Goal: Task Accomplishment & Management: Use online tool/utility

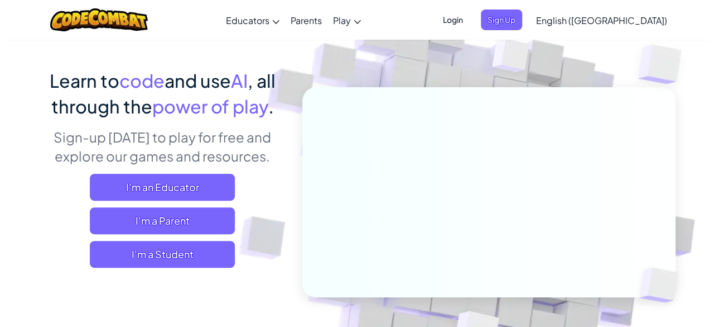
scroll to position [66, 0]
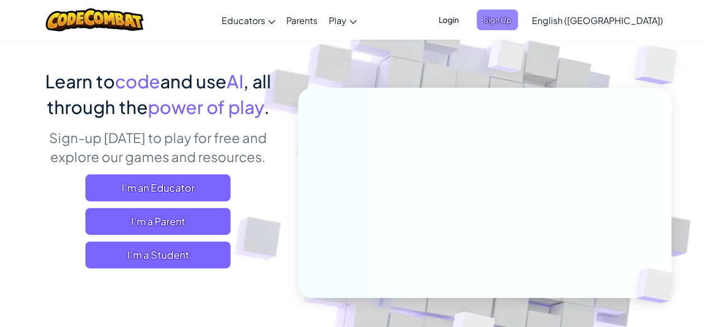
click at [518, 18] on span "Sign Up" at bounding box center [497, 19] width 41 height 21
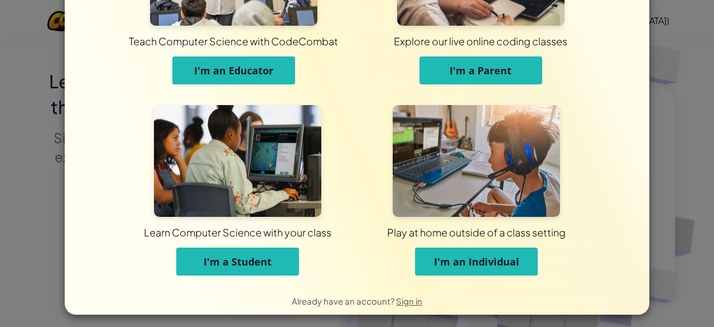
scroll to position [115, 0]
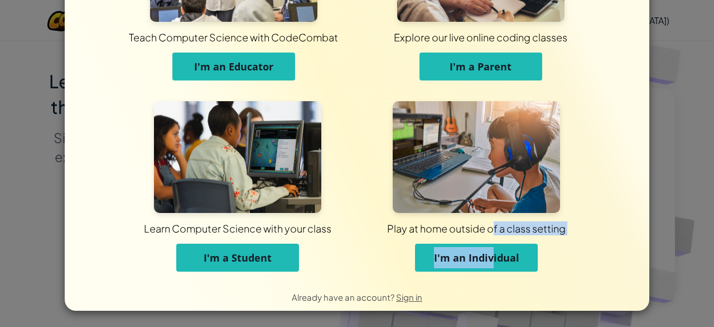
drag, startPoint x: 488, startPoint y: 238, endPoint x: 487, endPoint y: 247, distance: 9.0
click at [487, 247] on div "Play at home outside of a class setting I'm an Individual" at bounding box center [476, 242] width 183 height 59
click at [509, 255] on span "I'm an Individual" at bounding box center [476, 257] width 85 height 13
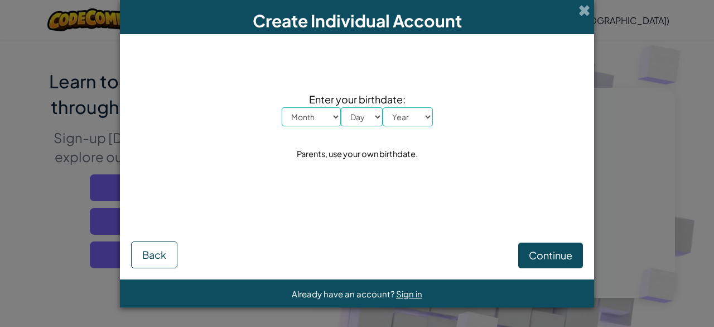
scroll to position [0, 0]
click at [316, 113] on select "Month January February March April May June July August September October Novem…" at bounding box center [311, 116] width 59 height 19
select select "1"
click at [282, 107] on select "Month January February March April May June July August September October Novem…" at bounding box center [311, 116] width 59 height 19
click at [357, 119] on select "Day 1 2 3 4 5 6 7 8 9 10 11 12 13 14 15 16 17 18 19 20 21 22 23 24 25 26 27 28 …" at bounding box center [362, 116] width 42 height 19
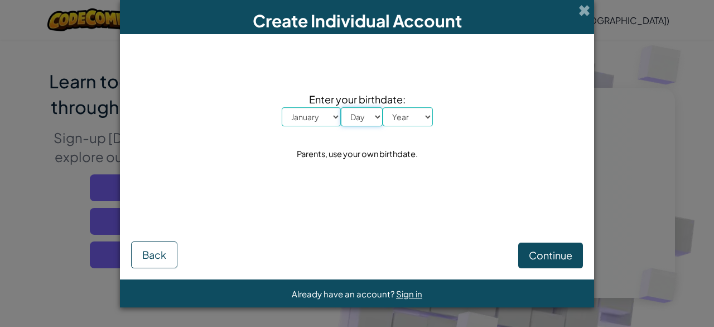
select select "1"
click at [341, 107] on select "Day 1 2 3 4 5 6 7 8 9 10 11 12 13 14 15 16 17 18 19 20 21 22 23 24 25 26 27 28 …" at bounding box center [362, 116] width 42 height 19
click at [406, 113] on select "Year [DATE] 2024 2023 2022 2021 2020 2019 2018 2017 2016 2015 2014 2013 2012 20…" at bounding box center [408, 116] width 50 height 19
click at [383, 107] on select "Year [DATE] 2024 2023 2022 2021 2020 2019 2018 2017 2016 2015 2014 2013 2012 20…" at bounding box center [408, 116] width 50 height 19
click at [399, 117] on select "Year [DATE] 2024 2023 2022 2021 2020 2019 2018 2017 2016 2015 2014 2013 2012 20…" at bounding box center [408, 116] width 50 height 19
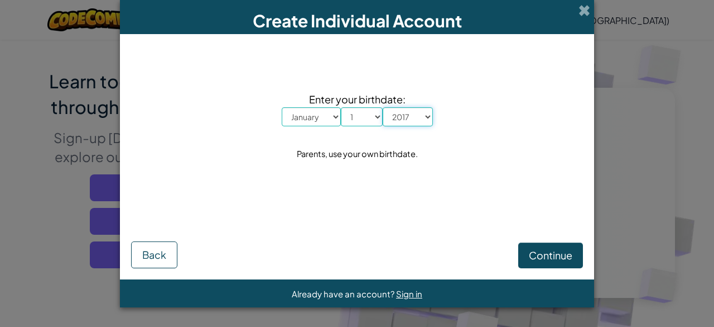
select select "2010"
click at [383, 107] on select "Year [DATE] 2024 2023 2022 2021 2020 2019 2018 2017 2016 2015 2014 2013 2012 20…" at bounding box center [408, 116] width 50 height 19
click at [544, 262] on button "Continue" at bounding box center [550, 255] width 65 height 26
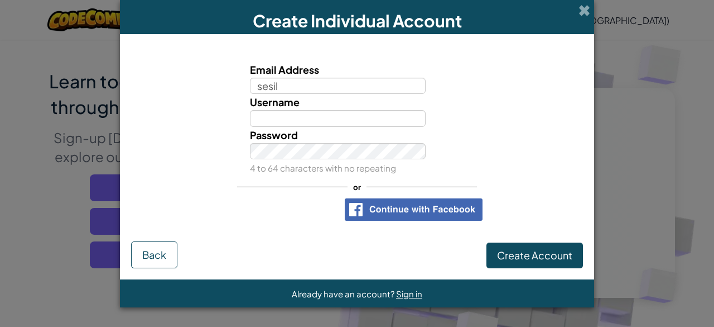
type input "sesil"
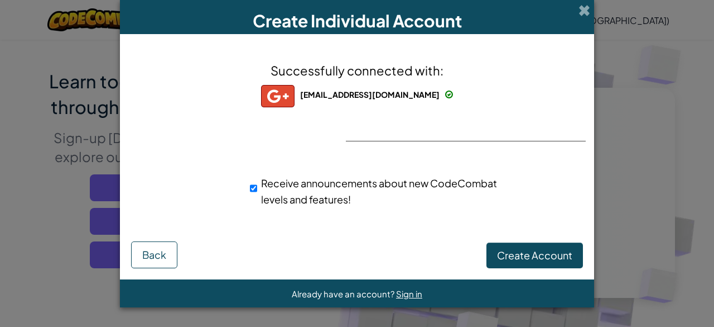
click at [429, 121] on div "Successfully connected with: [EMAIL_ADDRESS][DOMAIN_NAME] [DOMAIN_NAME][EMAIL_A…" at bounding box center [357, 140] width 446 height 191
click at [406, 136] on div "Successfully connected with: [EMAIL_ADDRESS][DOMAIN_NAME] [DOMAIN_NAME][EMAIL_A…" at bounding box center [357, 140] width 446 height 191
click at [406, 120] on div "Successfully connected with: [EMAIL_ADDRESS][DOMAIN_NAME] [DOMAIN_NAME][EMAIL_A…" at bounding box center [357, 140] width 446 height 191
click at [510, 227] on div "Successfully connected with: [EMAIL_ADDRESS][DOMAIN_NAME] [DOMAIN_NAME][EMAIL_A…" at bounding box center [357, 140] width 446 height 191
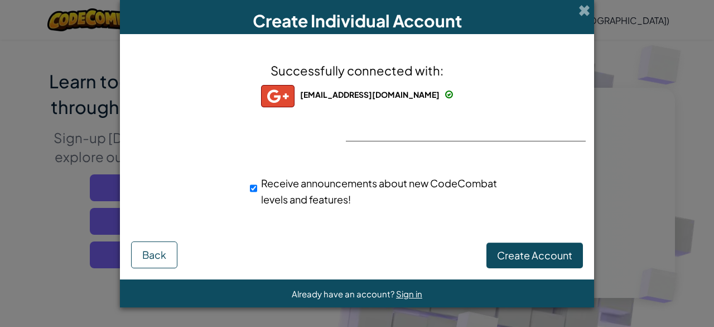
click at [530, 271] on form "Successfully connected with: [EMAIL_ADDRESS][DOMAIN_NAME] [DOMAIN_NAME][EMAIL_A…" at bounding box center [357, 156] width 474 height 245
click at [527, 261] on span "Create Account" at bounding box center [534, 254] width 75 height 13
click at [520, 252] on button "Create Account" at bounding box center [535, 255] width 97 height 26
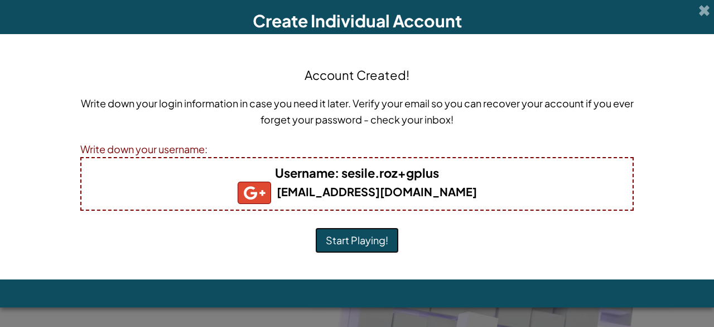
click at [349, 237] on button "Start Playing!" at bounding box center [357, 240] width 84 height 26
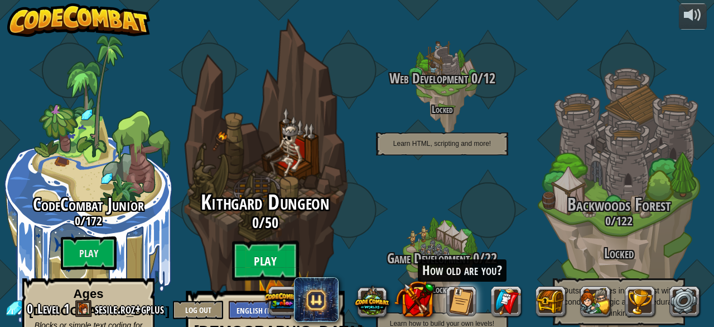
click at [270, 241] on btn "Play" at bounding box center [265, 261] width 67 height 40
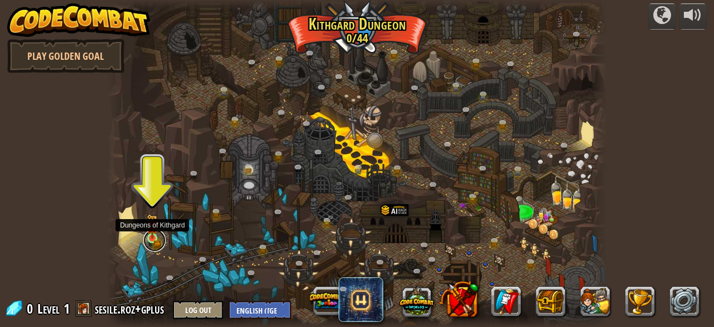
click at [153, 238] on link at bounding box center [154, 240] width 22 height 22
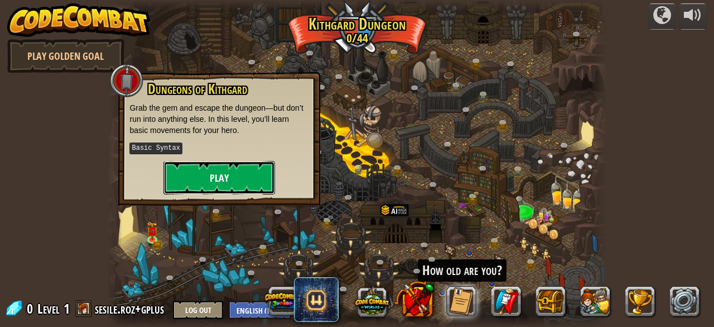
drag, startPoint x: 211, startPoint y: 176, endPoint x: 176, endPoint y: 176, distance: 35.2
click at [176, 176] on button "Play" at bounding box center [220, 177] width 112 height 33
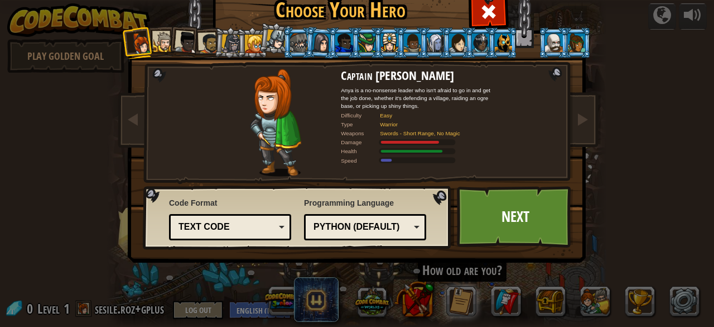
click at [326, 226] on div "Python (Default)" at bounding box center [362, 226] width 97 height 13
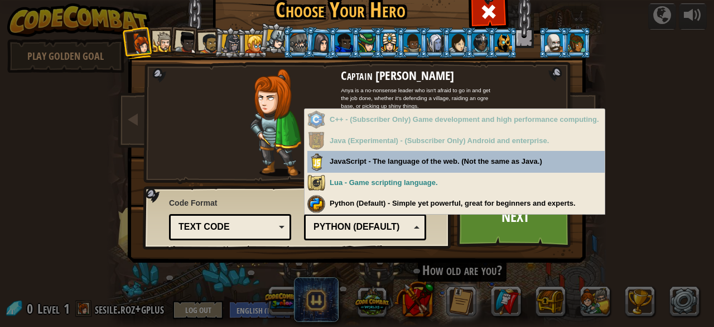
click at [382, 234] on div "Python (Default)" at bounding box center [365, 226] width 108 height 17
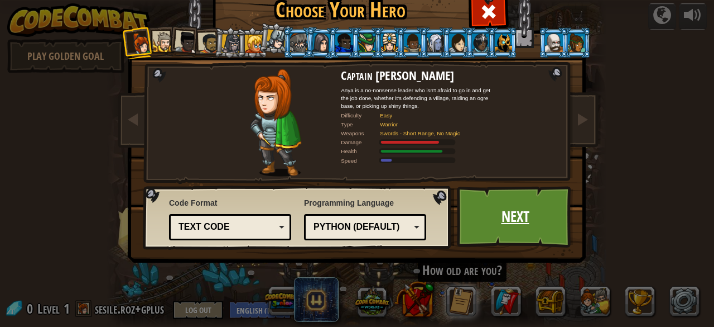
click at [491, 209] on link "Next" at bounding box center [515, 216] width 117 height 61
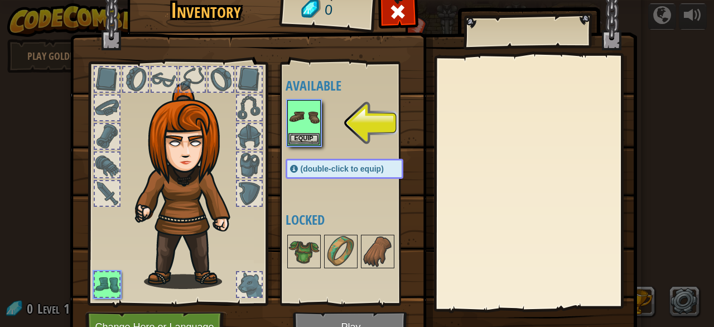
click at [300, 146] on div at bounding box center [356, 122] width 140 height 49
click at [303, 95] on div "Available Equip (double-click to equip) Locked" at bounding box center [356, 183] width 140 height 233
click at [301, 105] on img at bounding box center [304, 116] width 31 height 31
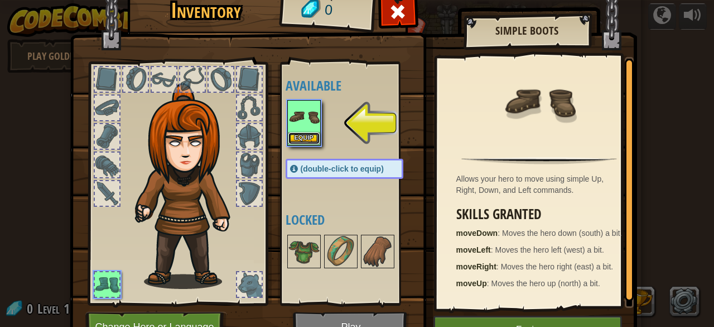
click at [306, 136] on button "Equip" at bounding box center [304, 138] width 31 height 12
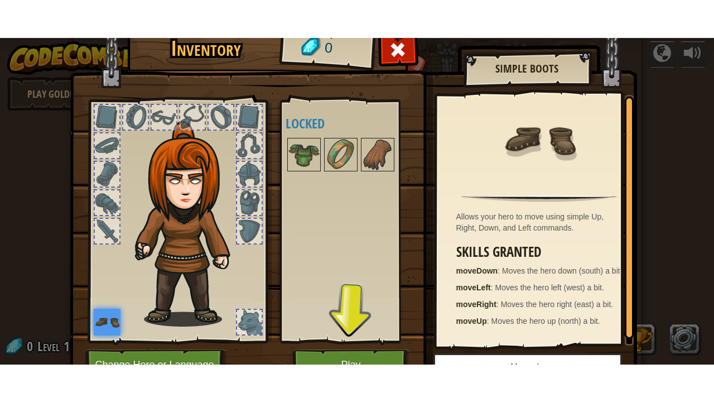
scroll to position [58, 0]
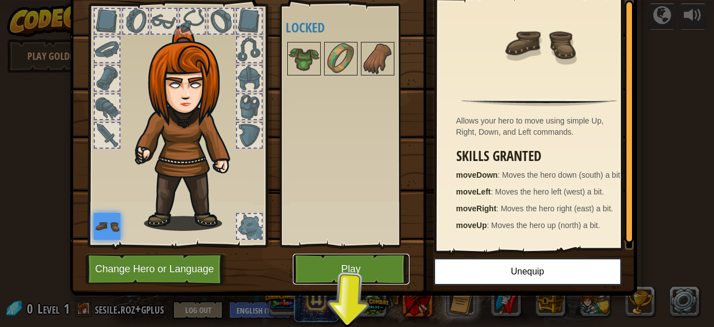
click at [369, 262] on button "Play" at bounding box center [351, 268] width 117 height 31
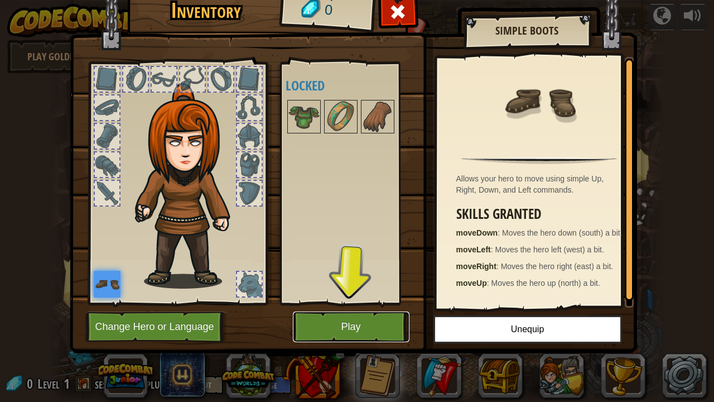
scroll to position [0, 0]
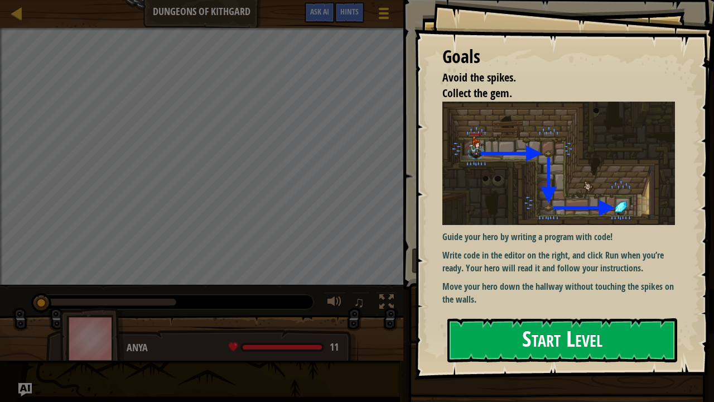
click at [464, 326] on button "Start Level" at bounding box center [563, 340] width 230 height 44
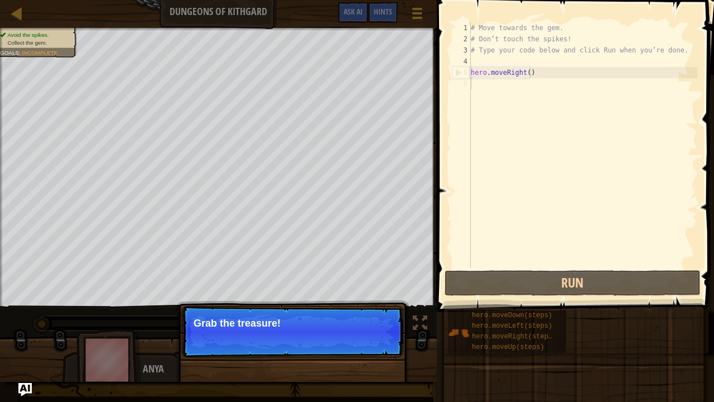
click at [306, 316] on p "Continue Grab the treasure!" at bounding box center [293, 331] width 222 height 51
drag, startPoint x: 364, startPoint y: 310, endPoint x: 379, endPoint y: 343, distance: 35.7
click at [379, 326] on p "Continue Grab the treasure!" at bounding box center [293, 331] width 222 height 51
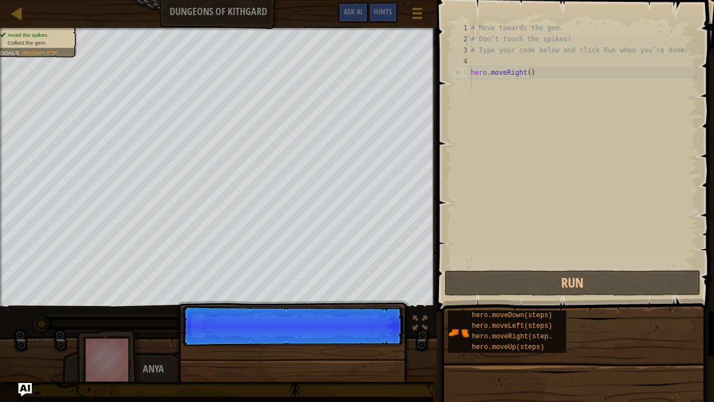
scroll to position [5, 0]
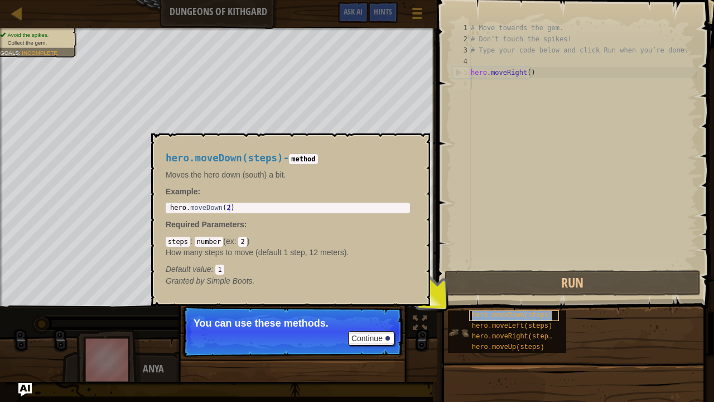
click at [487, 318] on span "hero.moveDown(steps)" at bounding box center [512, 315] width 80 height 8
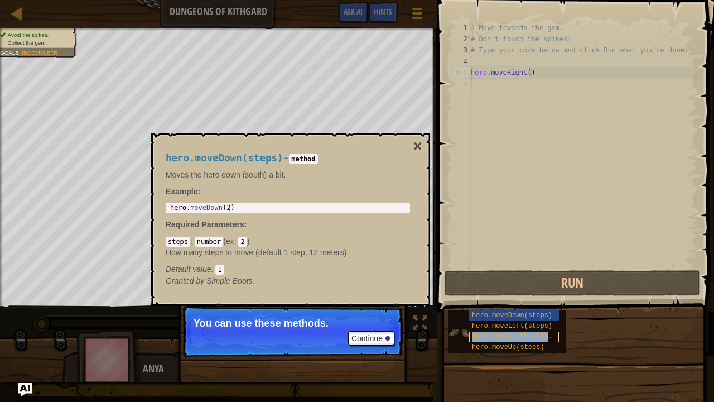
click at [477, 326] on span "hero.moveRight(steps)" at bounding box center [514, 337] width 84 height 8
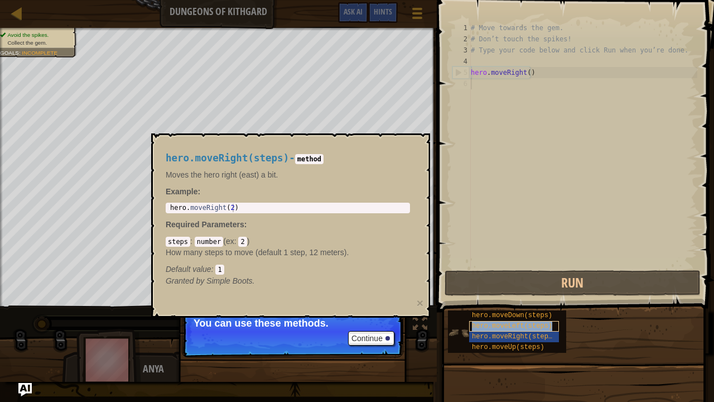
click at [475, 326] on span "hero.moveLeft(steps)" at bounding box center [512, 326] width 80 height 8
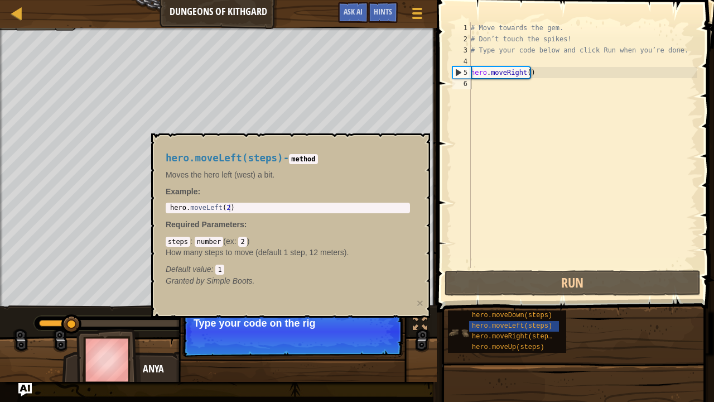
click at [461, 326] on div "hero.moveDown(steps) hero.moveLeft(steps) hero.moveRight(steps) hero.moveUp(ste…" at bounding box center [507, 331] width 118 height 42
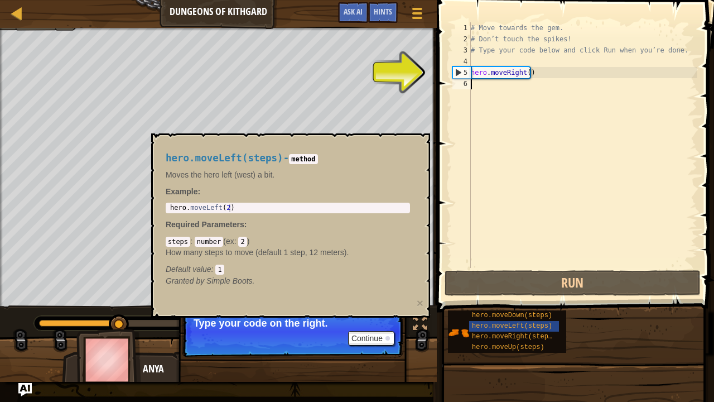
click at [451, 72] on div "1 2 3 4 5 6 # Move towards the gem. # Don’t touch the spikes! # Type your code …" at bounding box center [573, 145] width 247 height 246
click at [454, 72] on div "5" at bounding box center [462, 72] width 18 height 11
type textarea "hero.moveRight()"
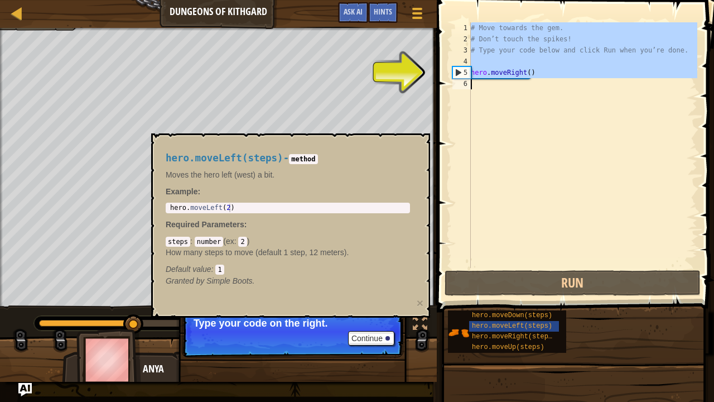
click at [454, 72] on div "5" at bounding box center [462, 72] width 18 height 11
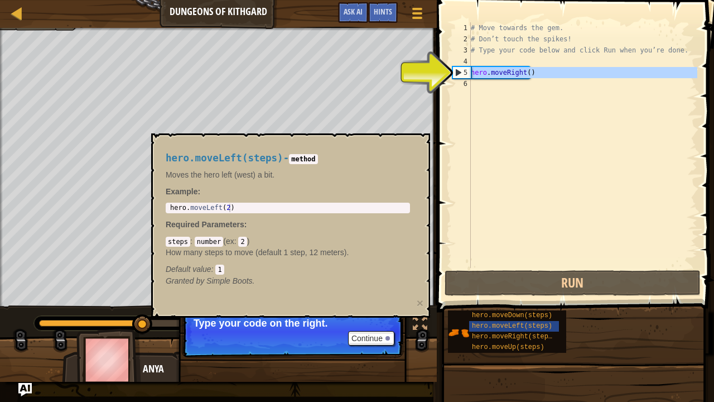
click at [454, 72] on div "5" at bounding box center [462, 72] width 18 height 11
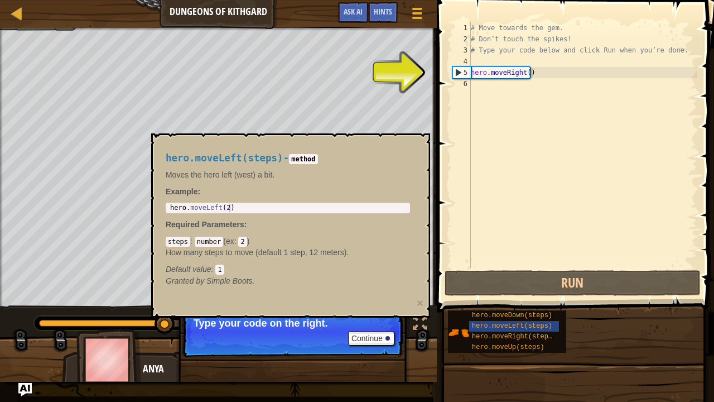
click at [460, 68] on div "5" at bounding box center [462, 72] width 18 height 11
type textarea "hero.moveRight()"
click at [492, 81] on div "# Move towards the gem. # Don’t touch the spikes! # Type your code below and cl…" at bounding box center [583, 156] width 229 height 268
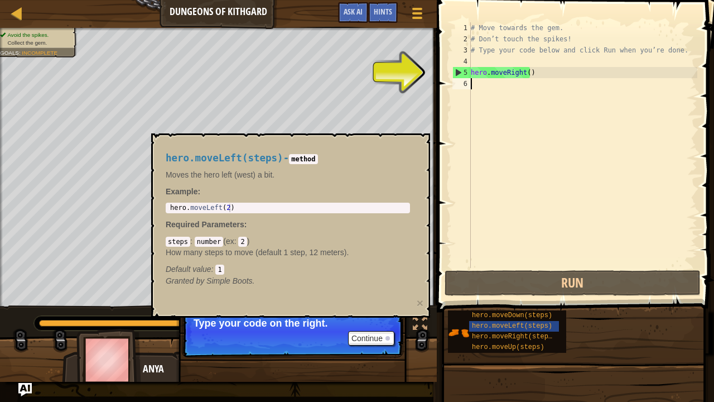
click at [477, 78] on div "# Move towards the gem. # Don’t touch the spikes! # Type your code below and cl…" at bounding box center [583, 156] width 229 height 268
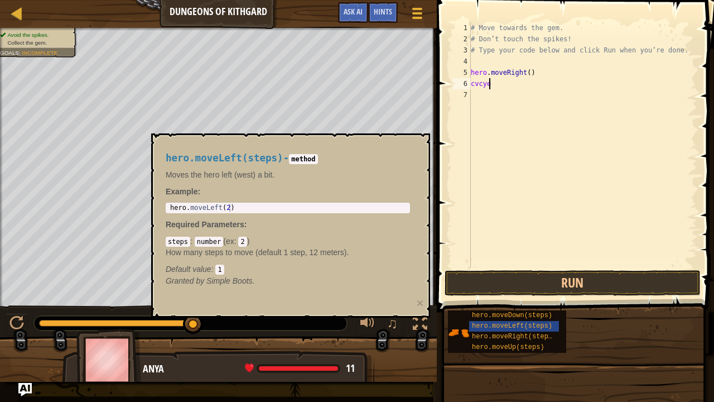
scroll to position [5, 1]
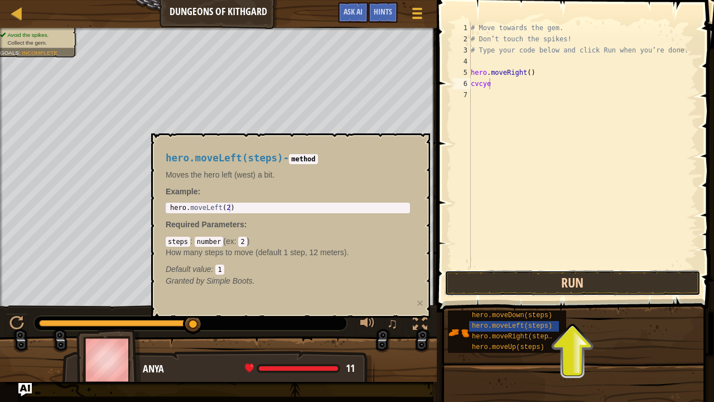
click at [564, 286] on button "Run" at bounding box center [573, 283] width 256 height 26
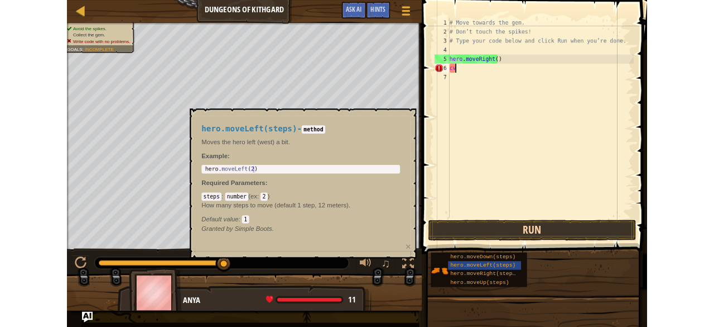
scroll to position [5, 0]
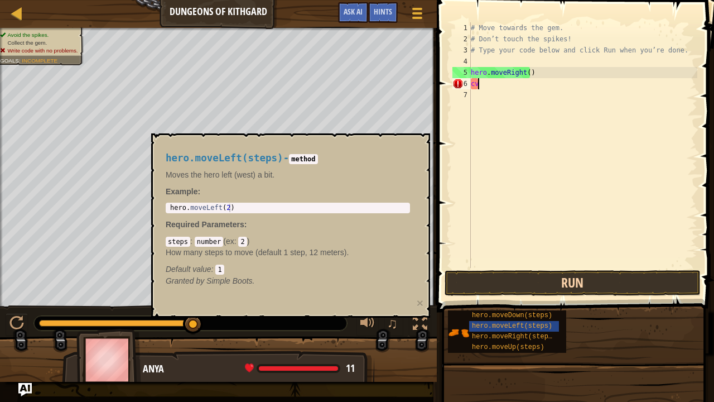
type textarea "c"
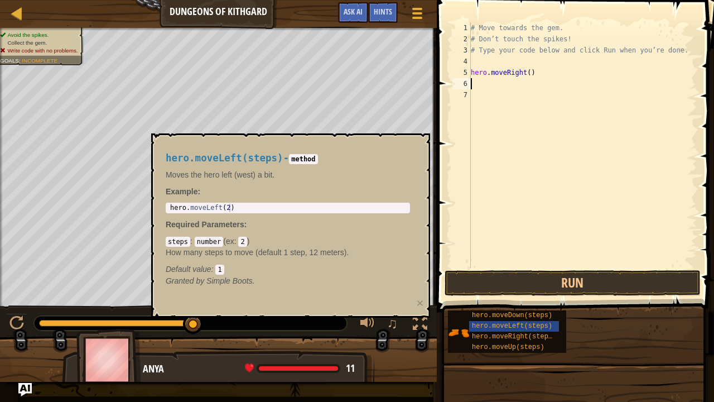
click at [489, 96] on div "# Move towards the gem. # Don’t touch the spikes! # Type your code below and cl…" at bounding box center [583, 156] width 229 height 268
click at [477, 76] on div "# Move towards the gem. # Don’t touch the spikes! # Type your code below and cl…" at bounding box center [583, 156] width 229 height 268
type textarea "hero.moveRight()"
click at [472, 87] on div "# Move towards the gem. # Don’t touch the spikes! # Type your code below and cl…" at bounding box center [583, 156] width 229 height 268
drag, startPoint x: 244, startPoint y: 249, endPoint x: 247, endPoint y: 232, distance: 17.5
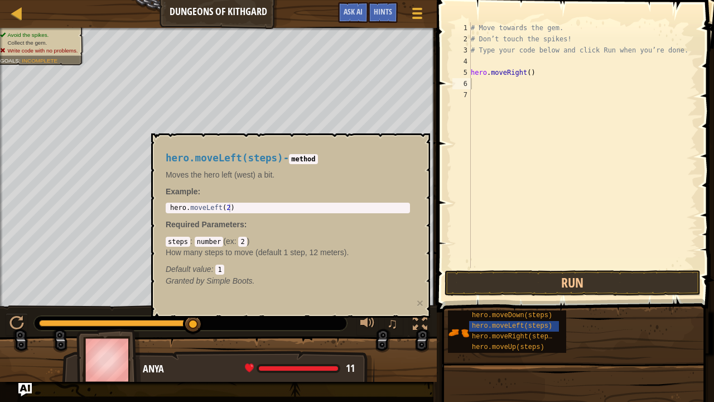
click at [305, 156] on code "method" at bounding box center [303, 159] width 28 height 10
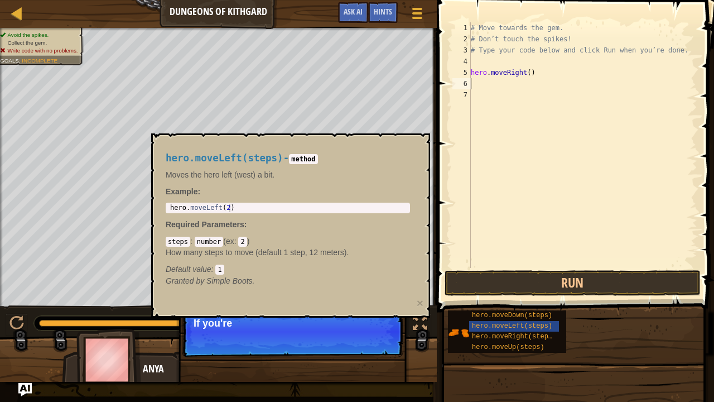
drag, startPoint x: 200, startPoint y: 271, endPoint x: 398, endPoint y: 305, distance: 200.6
click at [398, 305] on div "hero.moveLeft(steps) - method Moves the hero left (west) a bit. Example : 1 her…" at bounding box center [290, 225] width 279 height 184
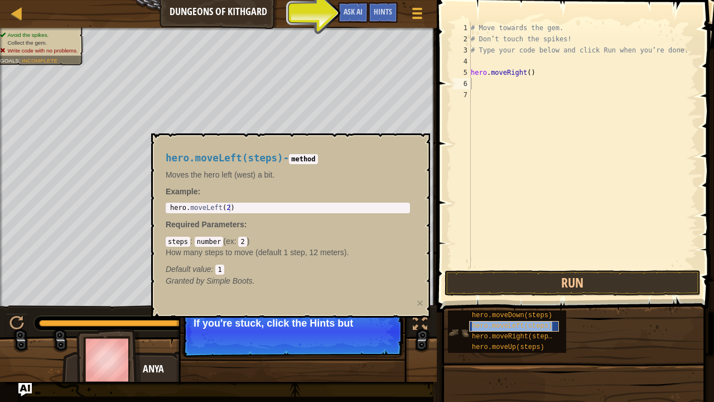
click at [501, 326] on span "hero.moveLeft(steps)" at bounding box center [512, 326] width 80 height 8
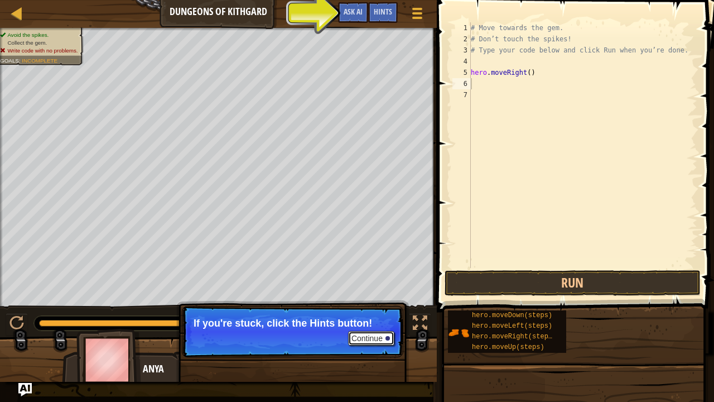
drag, startPoint x: 354, startPoint y: 338, endPoint x: 364, endPoint y: 342, distance: 10.1
click at [364, 326] on button "Continue" at bounding box center [371, 338] width 46 height 15
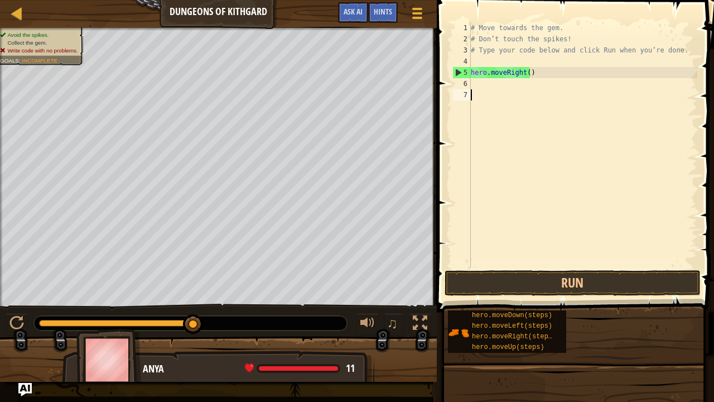
drag, startPoint x: 190, startPoint y: 322, endPoint x: 261, endPoint y: 328, distance: 71.1
drag, startPoint x: 189, startPoint y: 323, endPoint x: 287, endPoint y: 332, distance: 98.1
drag, startPoint x: 192, startPoint y: 319, endPoint x: 213, endPoint y: 324, distance: 21.1
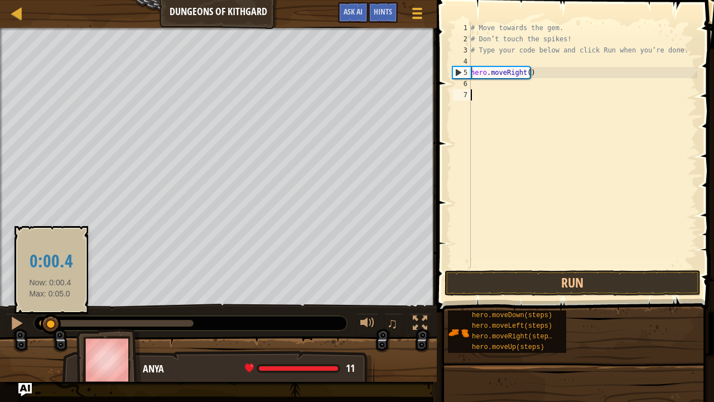
drag, startPoint x: 192, startPoint y: 324, endPoint x: 28, endPoint y: 315, distance: 164.3
click at [28, 315] on div "♫" at bounding box center [218, 320] width 437 height 33
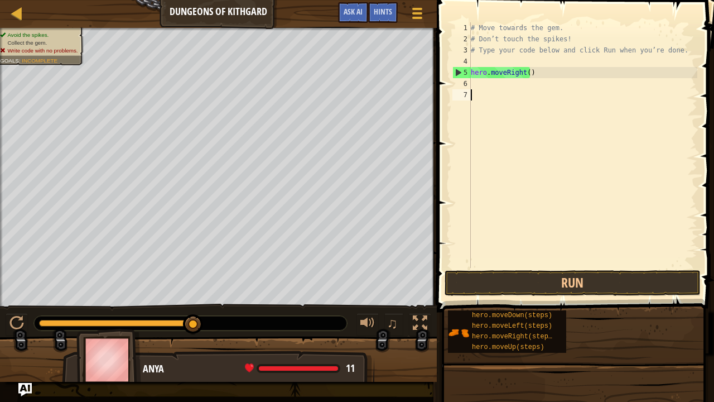
drag, startPoint x: 35, startPoint y: 320, endPoint x: 212, endPoint y: 308, distance: 177.4
click at [212, 308] on div "♫" at bounding box center [218, 320] width 437 height 33
click at [474, 105] on div "# Move towards the gem. # Don’t touch the spikes! # Type your code below and cl…" at bounding box center [583, 156] width 229 height 268
type textarea "h"
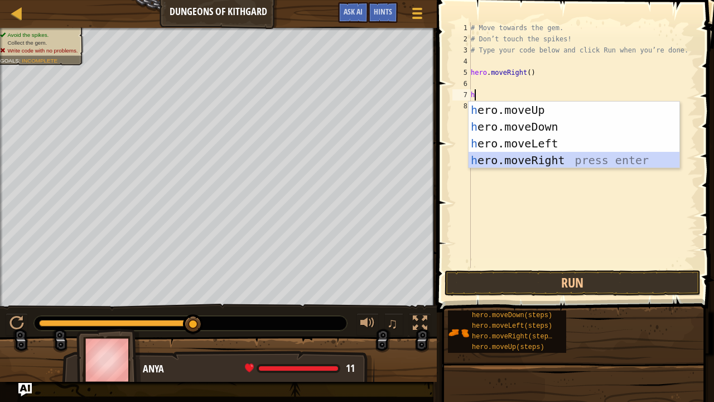
click at [522, 156] on div "h ero.moveUp press enter h ero.moveDown press enter h ero.moveLeft press enter …" at bounding box center [575, 152] width 212 height 100
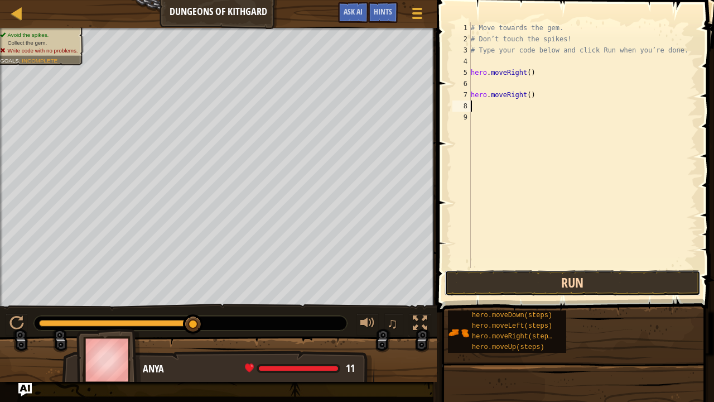
click at [565, 281] on button "Run" at bounding box center [573, 283] width 256 height 26
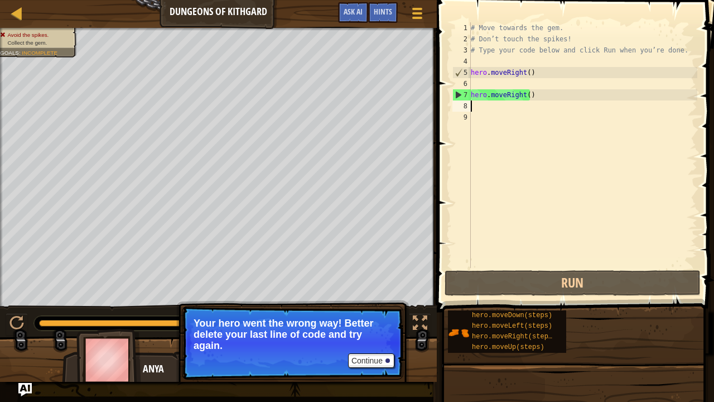
click at [477, 109] on div "# Move towards the gem. # Don’t touch the spikes! # Type your code below and cl…" at bounding box center [583, 156] width 229 height 268
type textarea "h"
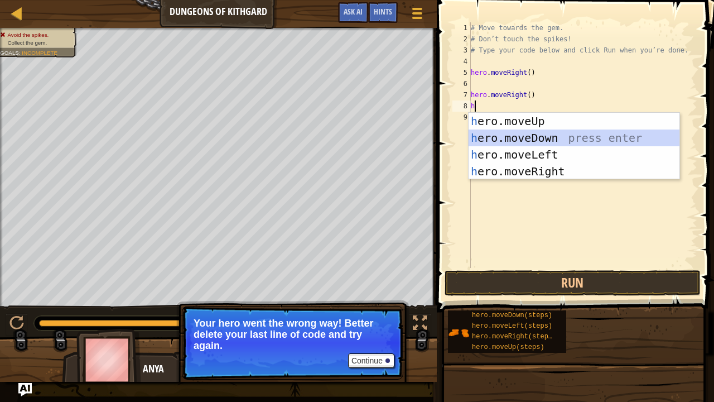
click at [497, 133] on div "h ero.moveUp press enter h ero.moveDown press enter h ero.moveLeft press enter …" at bounding box center [575, 163] width 212 height 100
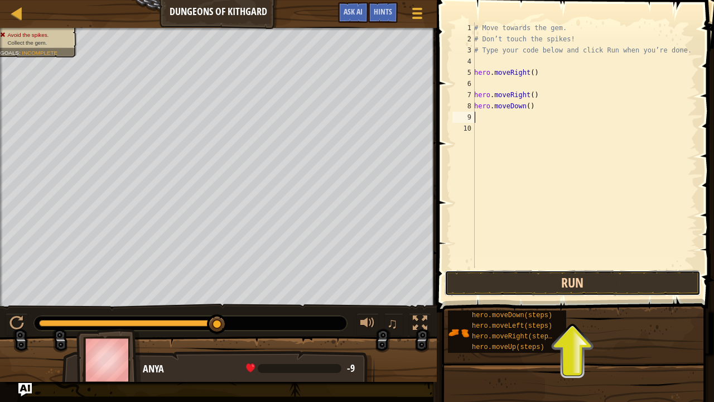
click at [512, 281] on button "Run" at bounding box center [573, 283] width 256 height 26
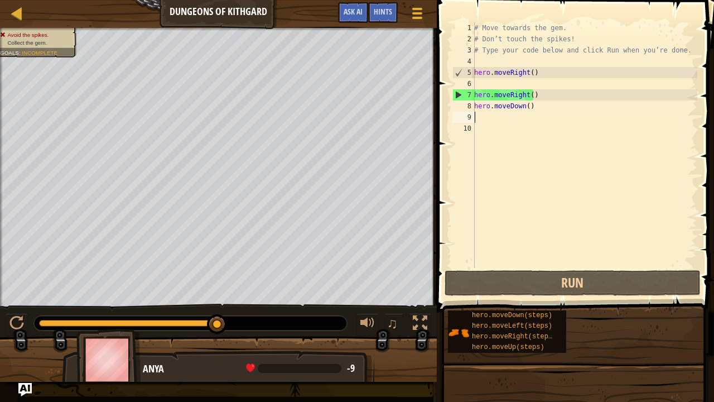
click at [478, 112] on div "# Move towards the gem. # Don’t touch the spikes! # Type your code below and cl…" at bounding box center [584, 156] width 225 height 268
type textarea "h"
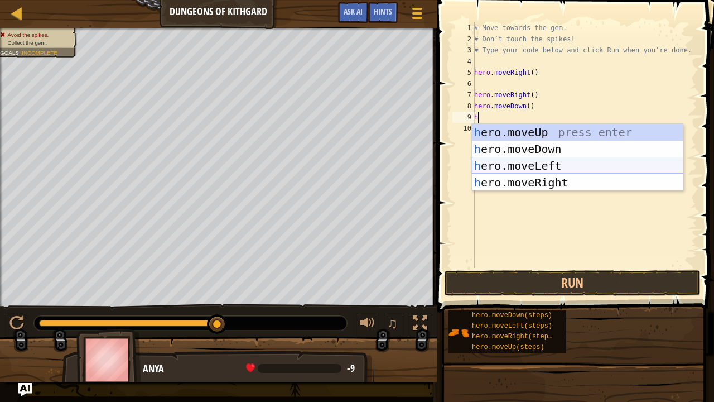
click at [507, 166] on div "h ero.moveUp press enter h ero.moveDown press enter h ero.moveLeft press enter …" at bounding box center [578, 174] width 212 height 100
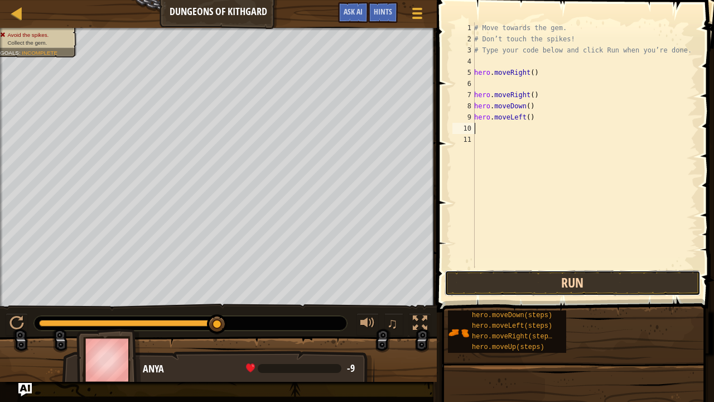
click at [500, 284] on button "Run" at bounding box center [573, 283] width 256 height 26
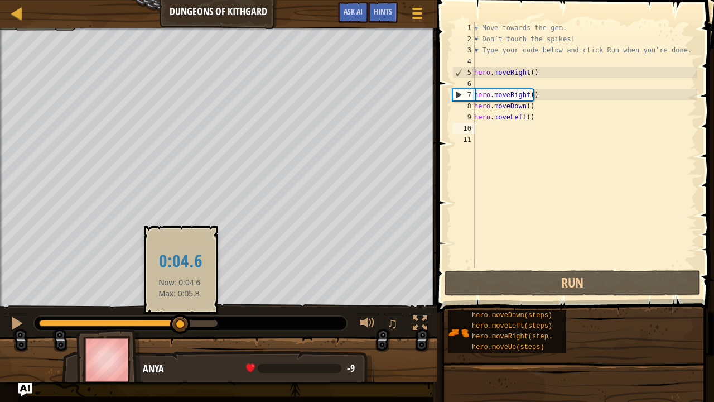
drag, startPoint x: 221, startPoint y: 321, endPoint x: 169, endPoint y: 328, distance: 52.9
click at [170, 326] on div at bounding box center [180, 324] width 20 height 20
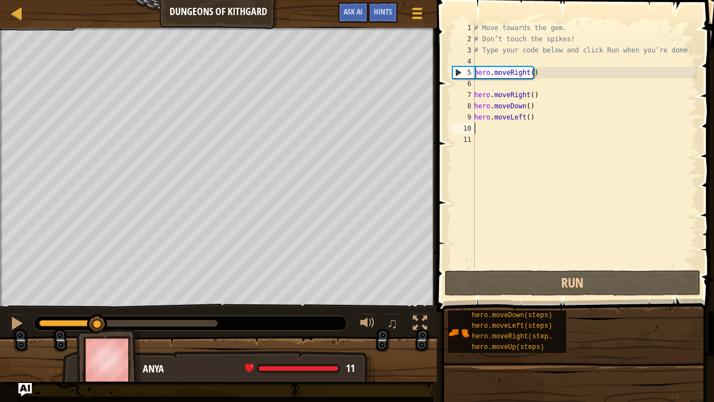
drag, startPoint x: 170, startPoint y: 325, endPoint x: 97, endPoint y: 307, distance: 74.9
click at [97, 307] on div "♫" at bounding box center [218, 320] width 437 height 33
click at [475, 92] on div "# Move towards the gem. # Don’t touch the spikes! # Type your code below and cl…" at bounding box center [584, 156] width 225 height 268
type textarea "hero.moveRight()"
click at [477, 127] on div "# Move towards the gem. # Don’t touch the spikes! # Type your code below and cl…" at bounding box center [584, 156] width 225 height 268
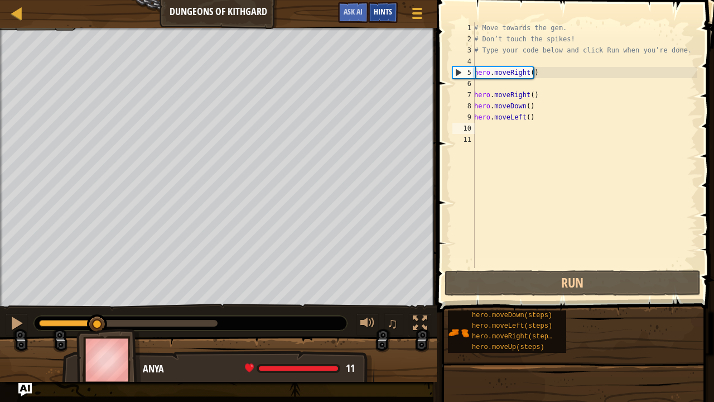
click at [373, 4] on div "Hints" at bounding box center [383, 12] width 30 height 21
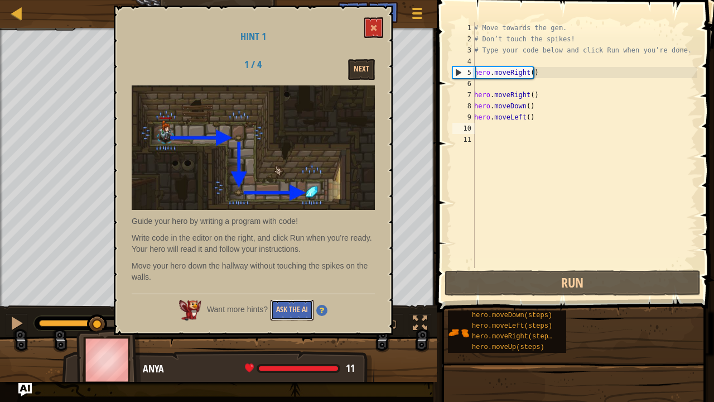
click at [294, 306] on button "Ask the AI" at bounding box center [292, 310] width 43 height 21
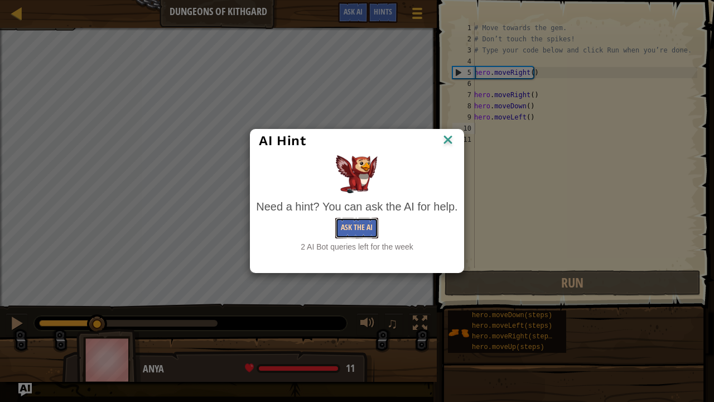
click at [362, 223] on button "Ask the AI" at bounding box center [356, 228] width 43 height 21
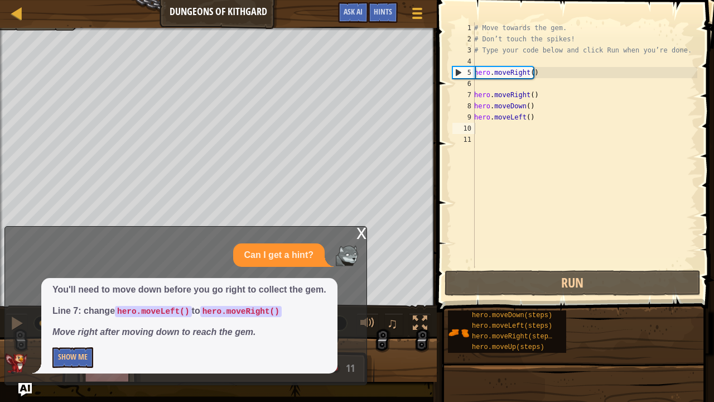
click at [228, 311] on code "hero.moveRight()" at bounding box center [240, 311] width 81 height 11
click at [58, 326] on button "Show Me" at bounding box center [72, 357] width 41 height 21
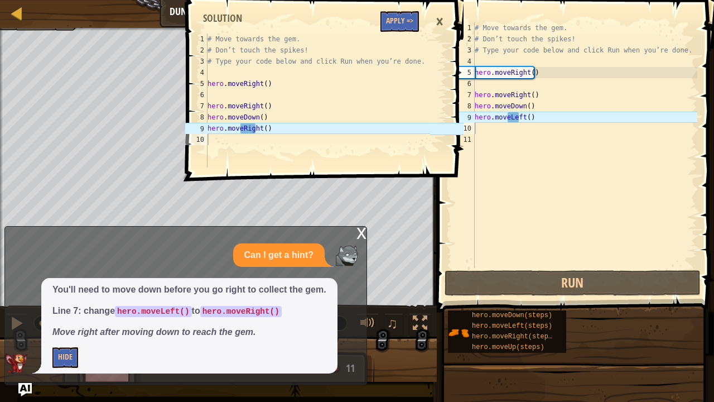
type textarea "hero.moveRight()"
click at [253, 129] on div "# Move towards the gem. # Don’t touch the spikes! # Type your code below and cl…" at bounding box center [317, 111] width 225 height 156
click at [256, 131] on div "# Move towards the gem. # Don’t touch the spikes! # Type your code below and cl…" at bounding box center [317, 111] width 225 height 156
click at [247, 171] on span at bounding box center [326, 75] width 286 height 214
click at [361, 233] on div "hero.moveRight() 1 2 3 4 5 6 7 8 9 10 # Move towards the gem. # Don’t touch the…" at bounding box center [323, 201] width 281 height 402
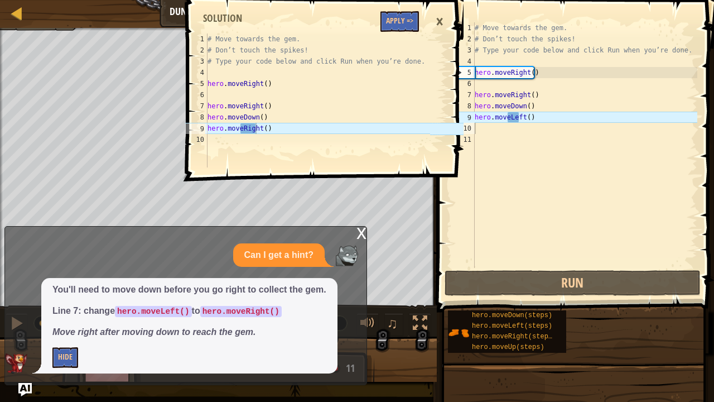
click at [362, 232] on div "hero.moveRight() 1 2 3 4 5 6 7 8 9 10 # Move towards the gem. # Don’t touch the…" at bounding box center [323, 201] width 281 height 402
click at [361, 231] on div "hero.moveRight() 1 2 3 4 5 6 7 8 9 10 # Move towards the gem. # Don’t touch the…" at bounding box center [323, 201] width 281 height 402
click at [56, 326] on button "Hide" at bounding box center [65, 357] width 26 height 21
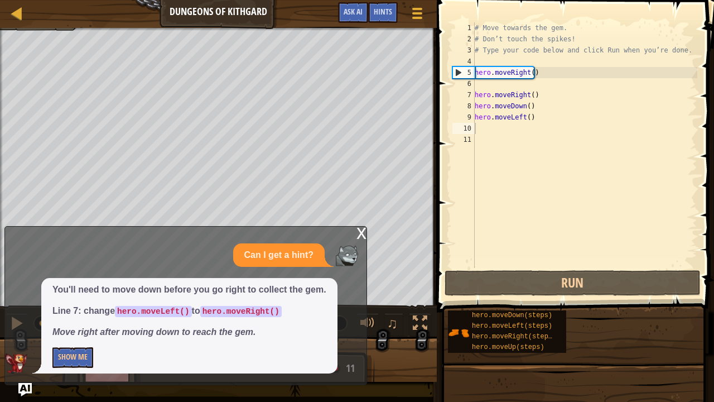
click at [80, 326] on div "You'll need to move down before you go right to collect the gem. Line 7: change…" at bounding box center [189, 325] width 296 height 95
click at [80, 326] on button "Show Me" at bounding box center [72, 357] width 41 height 21
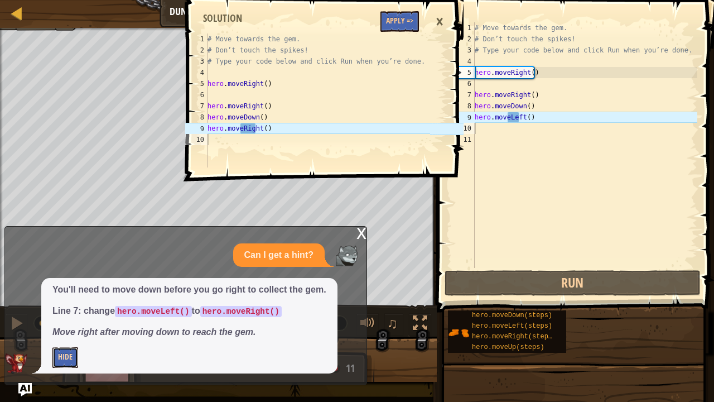
click at [60, 326] on button "Hide" at bounding box center [65, 357] width 26 height 21
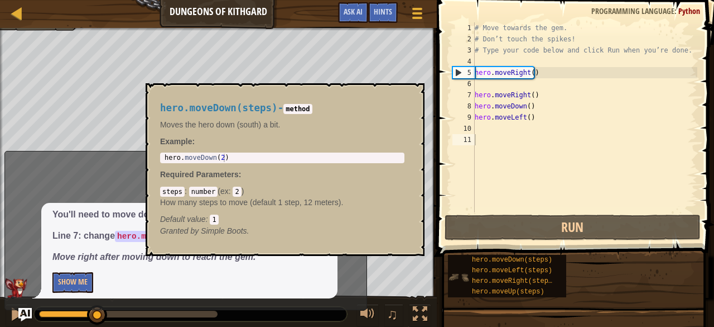
click at [460, 271] on img at bounding box center [458, 276] width 21 height 21
click at [503, 285] on div "hero.moveRight(steps)" at bounding box center [514, 281] width 90 height 11
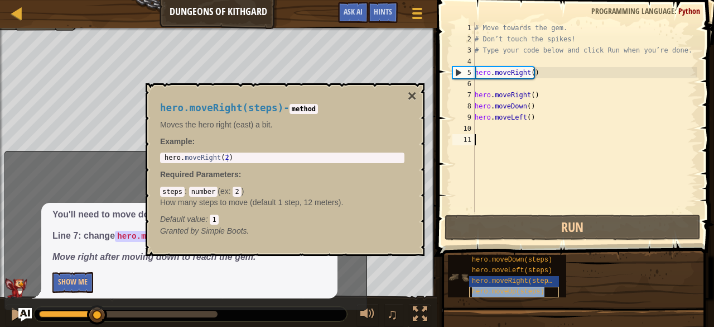
click at [496, 289] on span "hero.moveUp(steps)" at bounding box center [508, 291] width 73 height 8
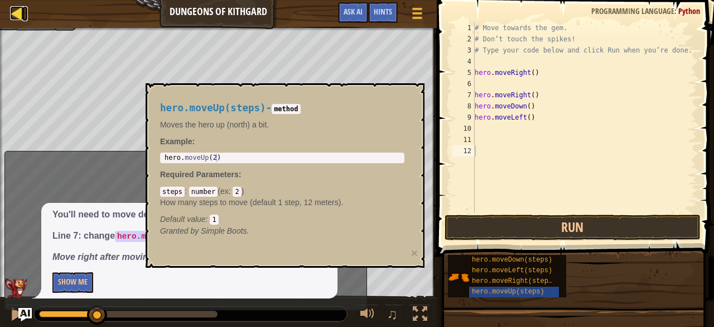
click at [13, 20] on div at bounding box center [17, 13] width 14 height 14
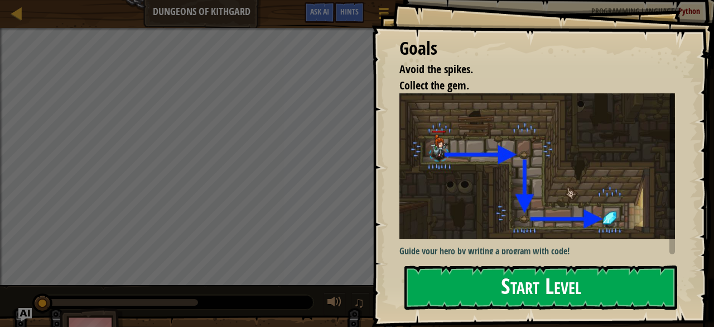
click at [469, 265] on button "Start Level" at bounding box center [541, 287] width 273 height 44
